Goal: Find specific page/section: Find specific page/section

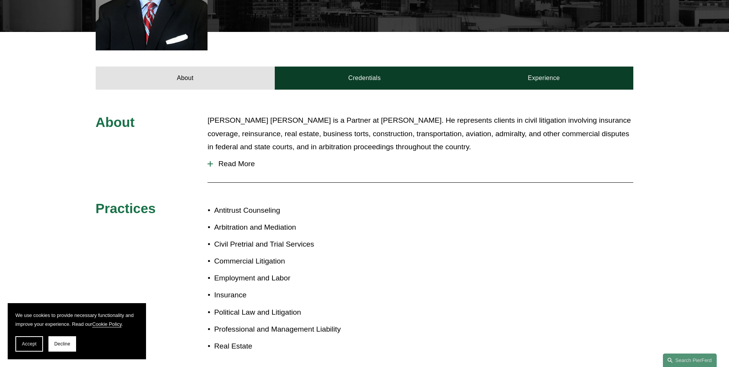
scroll to position [307, 0]
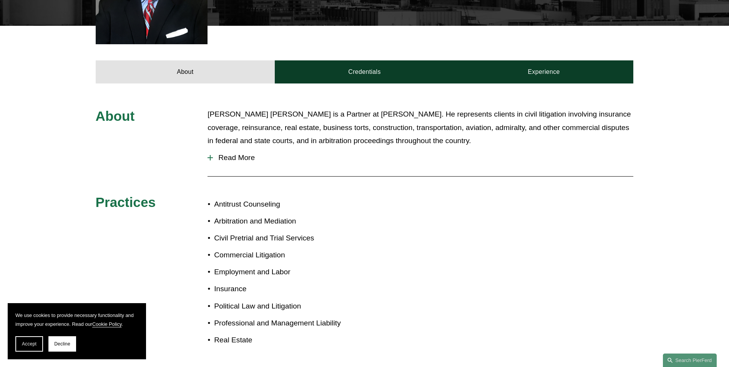
click at [220, 153] on span "Read More" at bounding box center [423, 157] width 420 height 8
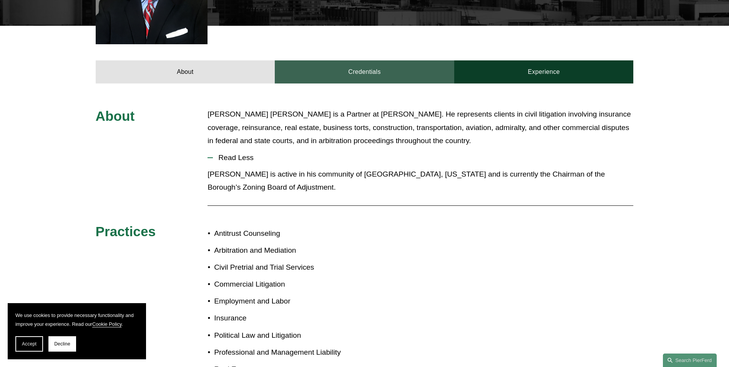
click at [369, 60] on link "Credentials" at bounding box center [364, 71] width 179 height 23
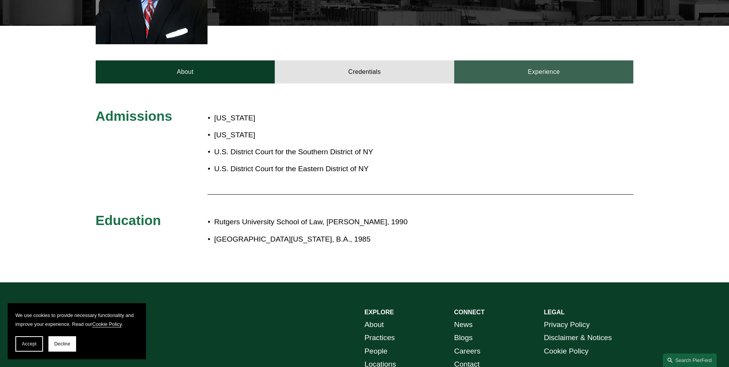
click at [546, 60] on link "Experience" at bounding box center [543, 71] width 179 height 23
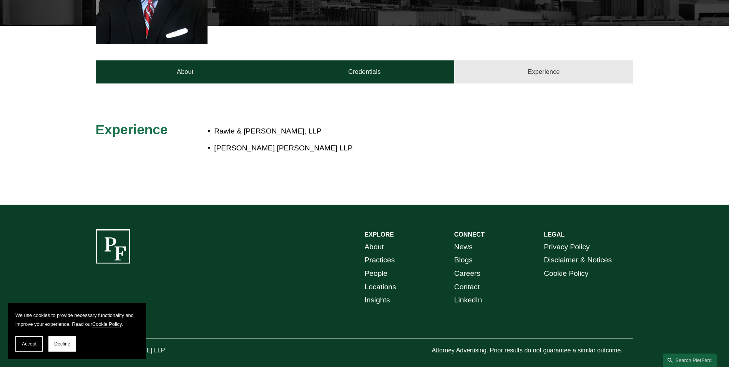
scroll to position [296, 0]
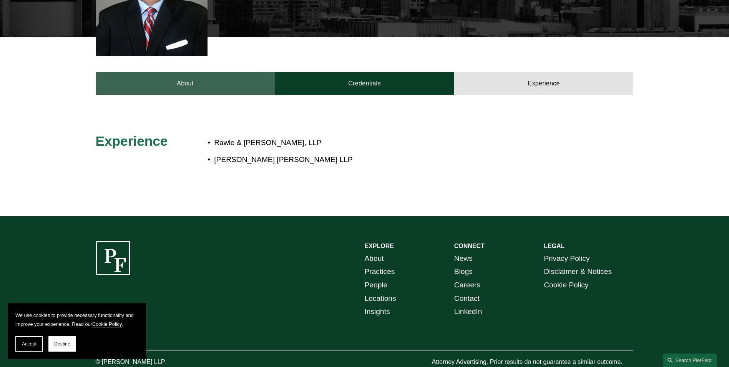
click at [184, 72] on link "About" at bounding box center [185, 83] width 179 height 23
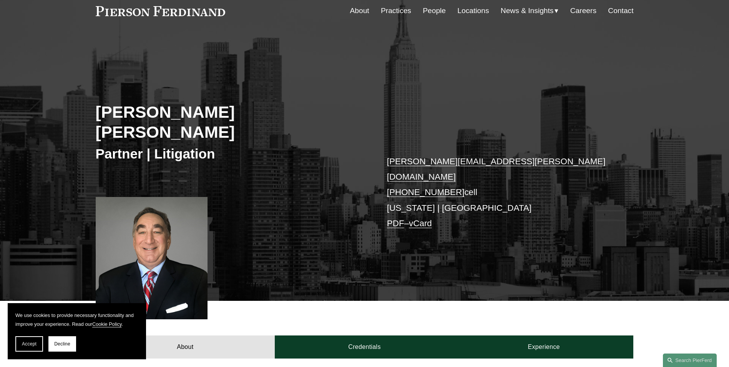
scroll to position [0, 0]
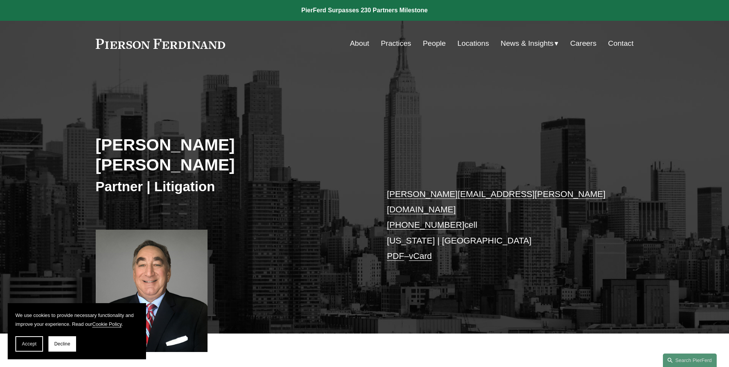
click at [409, 42] on nav "About Practices People Locations News & Insights News Insights Blogs Careers Co…" at bounding box center [492, 43] width 284 height 15
click at [397, 44] on link "Practices" at bounding box center [396, 43] width 30 height 15
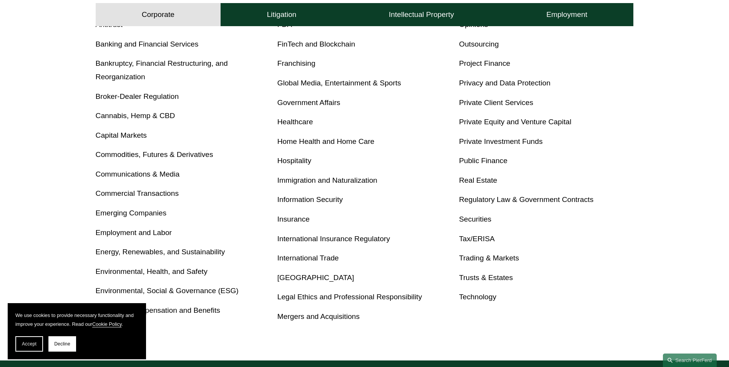
scroll to position [307, 0]
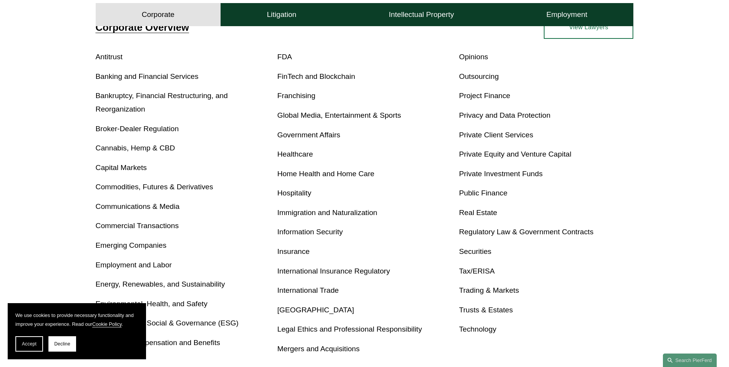
click at [300, 251] on link "Insurance" at bounding box center [293, 251] width 32 height 8
